Goal: Task Accomplishment & Management: Manage account settings

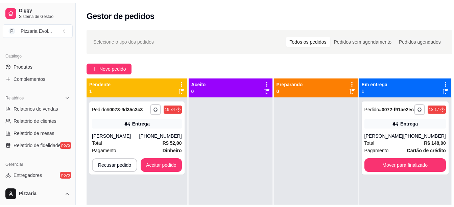
scroll to position [169, 0]
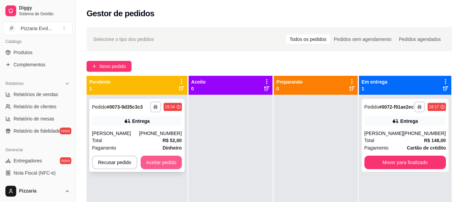
click at [163, 162] on button "Aceitar pedido" at bounding box center [161, 162] width 41 height 14
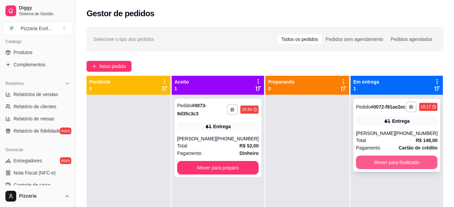
click at [405, 168] on button "Mover para finalizado" at bounding box center [396, 162] width 81 height 14
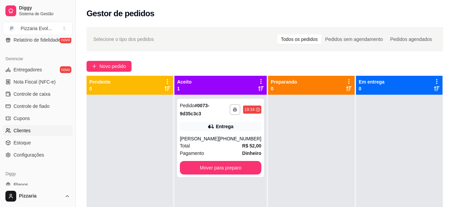
scroll to position [270, 0]
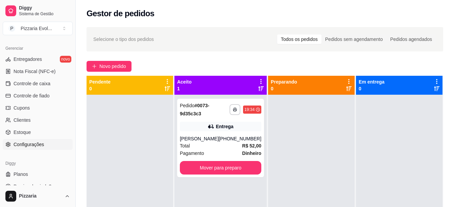
click at [34, 146] on span "Configurações" at bounding box center [29, 144] width 30 height 7
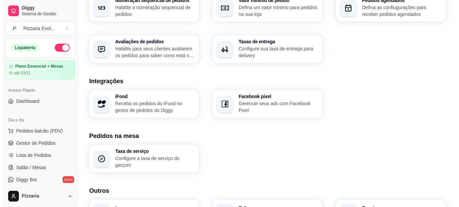
scroll to position [237, 0]
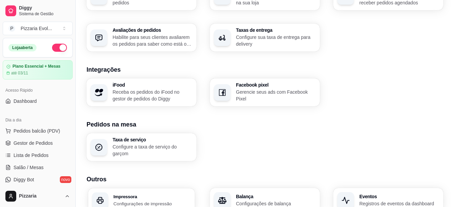
click at [135, 199] on div "Impressora Configurações de impressão" at bounding box center [152, 200] width 77 height 13
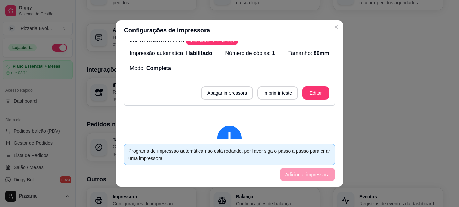
scroll to position [101, 0]
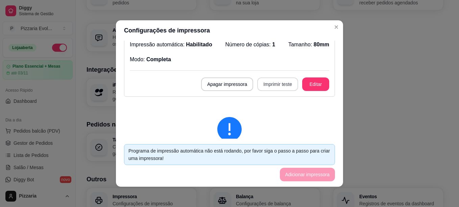
click at [269, 82] on button "Imprimir teste" at bounding box center [277, 84] width 41 height 14
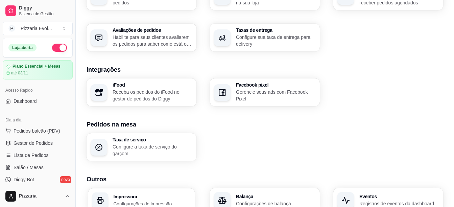
click at [142, 197] on h3 "Impressora" at bounding box center [152, 196] width 77 height 5
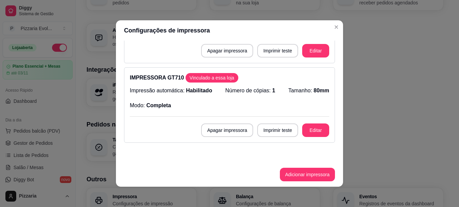
scroll to position [68, 0]
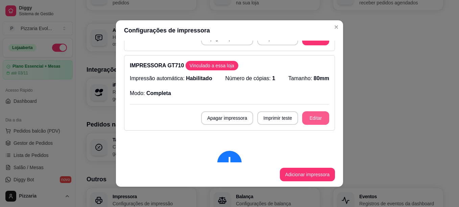
click at [302, 115] on button "Editar" at bounding box center [315, 118] width 27 height 14
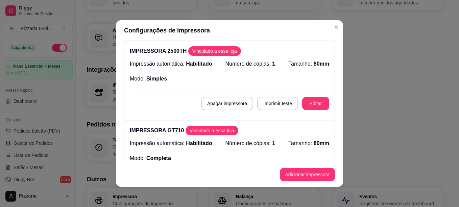
scroll to position [0, 0]
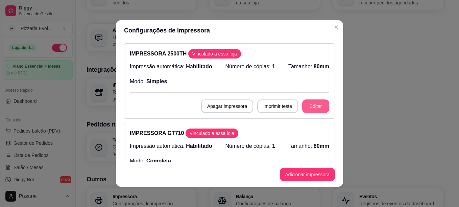
click at [303, 105] on button "Editar" at bounding box center [315, 106] width 27 height 14
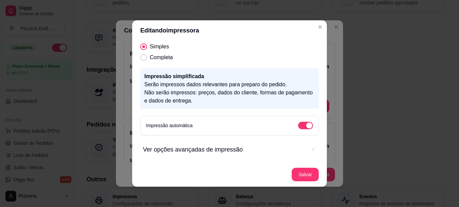
scroll to position [1, 0]
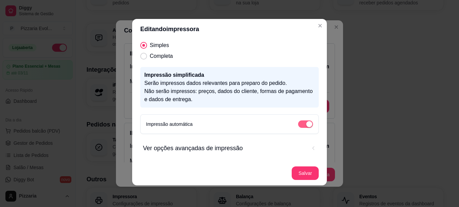
click at [306, 126] on div "button" at bounding box center [309, 124] width 6 height 6
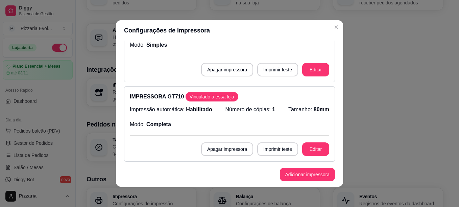
scroll to position [101, 0]
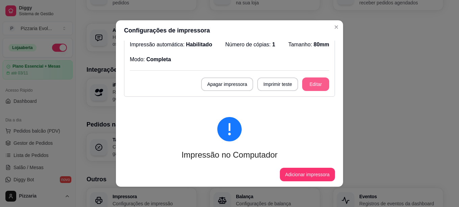
click at [303, 81] on button "Editar" at bounding box center [315, 84] width 27 height 14
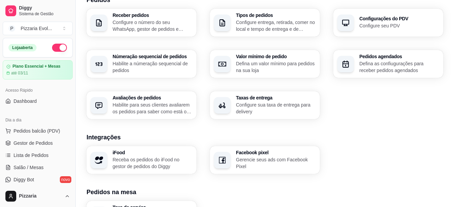
scroll to position [34, 0]
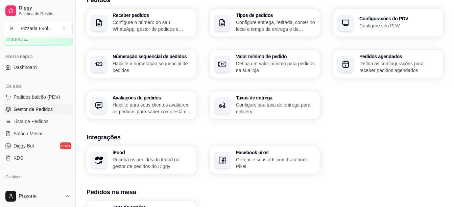
click at [37, 108] on span "Gestor de Pedidos" at bounding box center [33, 109] width 39 height 7
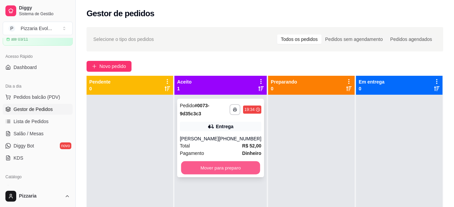
click at [209, 164] on button "Mover para preparo" at bounding box center [220, 167] width 79 height 13
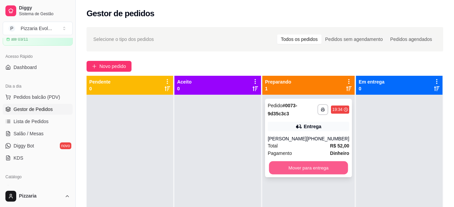
click at [316, 168] on button "Mover para entrega" at bounding box center [308, 167] width 79 height 13
